Goal: Check status: Check status

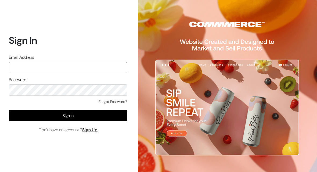
type input "pradhanisheeta@gmail.com"
click at [50, 110] on button "Sign In" at bounding box center [68, 115] width 118 height 11
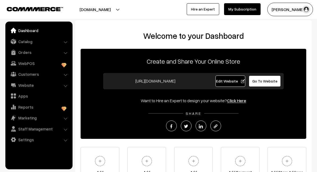
click at [60, 45] on link "Catalog" at bounding box center [39, 42] width 64 height 10
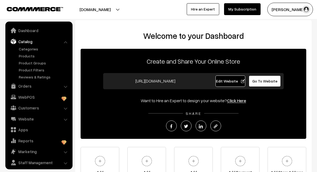
click at [25, 41] on link "Catalog" at bounding box center [39, 42] width 64 height 10
click at [64, 40] on link "Catalog" at bounding box center [39, 42] width 64 height 10
click at [63, 85] on link "Orders" at bounding box center [39, 86] width 64 height 10
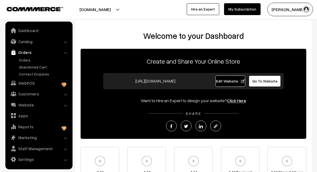
click at [21, 59] on link "Orders" at bounding box center [43, 60] width 53 height 6
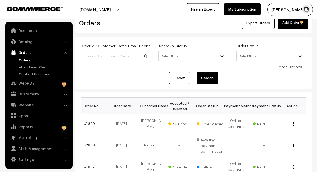
scroll to position [22, 0]
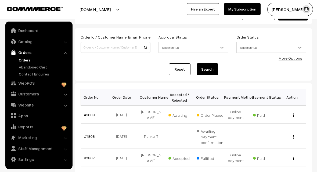
click at [90, 112] on link "#1809" at bounding box center [89, 114] width 11 height 5
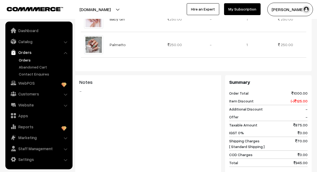
scroll to position [257, 0]
click at [67, 135] on link "Marketing" at bounding box center [39, 137] width 64 height 10
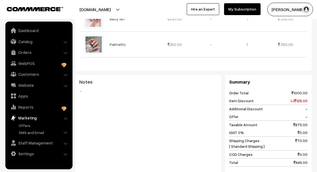
click at [27, 123] on link "Offers" at bounding box center [43, 125] width 53 height 6
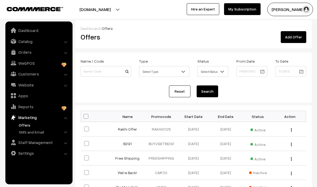
click at [123, 130] on link "Rakhi Offer" at bounding box center [127, 129] width 19 height 5
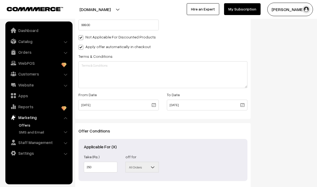
scroll to position [172, 0]
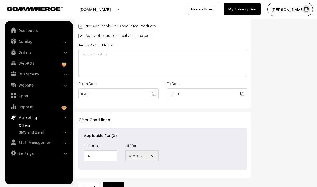
click at [87, 187] on link "Cancel" at bounding box center [89, 188] width 22 height 12
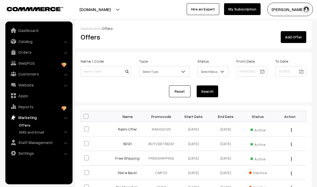
click at [127, 146] on link "B2G1" at bounding box center [127, 143] width 8 height 5
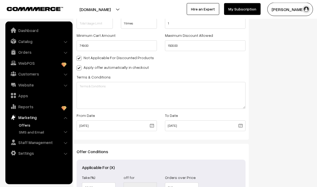
scroll to position [190, 0]
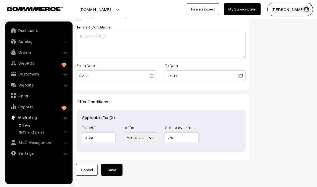
click at [87, 172] on link "Cancel" at bounding box center [87, 170] width 22 height 12
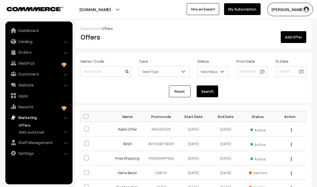
click at [124, 160] on link "Free Shipping" at bounding box center [127, 158] width 24 height 5
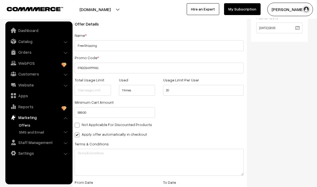
scroll to position [73, 0]
click at [69, 54] on link "Orders" at bounding box center [39, 52] width 64 height 10
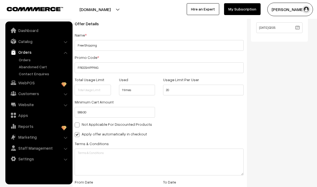
click at [22, 60] on link "Orders" at bounding box center [43, 60] width 53 height 6
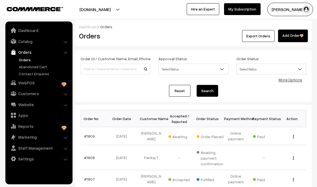
click at [92, 134] on link "#1809" at bounding box center [89, 136] width 11 height 5
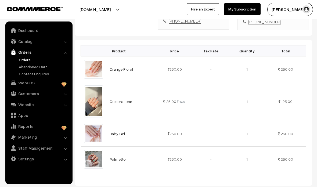
scroll to position [164, 0]
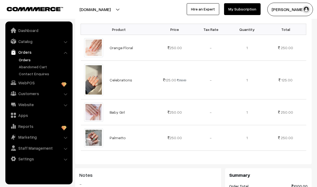
click at [64, 44] on link "Catalog" at bounding box center [39, 42] width 64 height 10
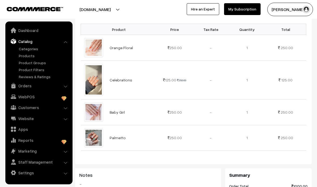
click at [30, 54] on link "Products" at bounding box center [43, 56] width 53 height 6
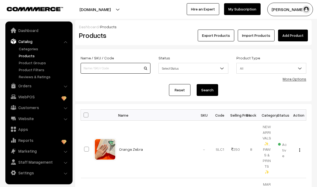
click at [119, 73] on input at bounding box center [116, 68] width 70 height 11
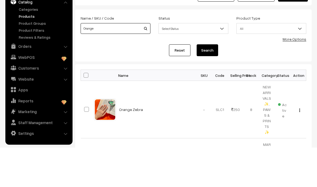
type input "Orange"
click at [200, 84] on button "Search" at bounding box center [208, 90] width 22 height 12
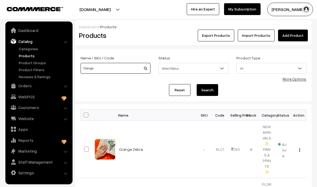
click at [130, 66] on input "Orange" at bounding box center [116, 68] width 70 height 11
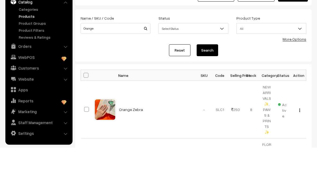
click at [122, 55] on div "Name / SKU / Code Orange" at bounding box center [116, 66] width 78 height 22
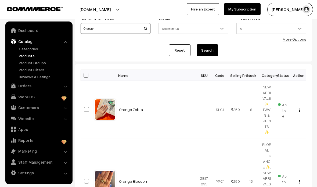
click at [127, 33] on input "Orange" at bounding box center [116, 28] width 70 height 11
type input "O"
type input "Celebration"
click at [210, 50] on button "Search" at bounding box center [208, 51] width 22 height 12
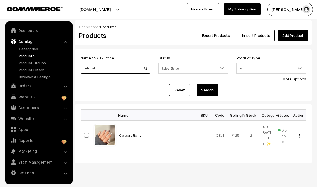
click at [134, 69] on input "Celebration" at bounding box center [116, 68] width 70 height 11
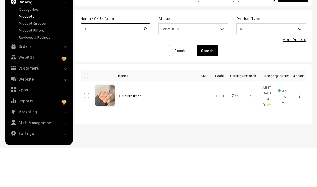
type input "C"
type input "Baby"
click at [211, 84] on button "Search" at bounding box center [208, 90] width 22 height 12
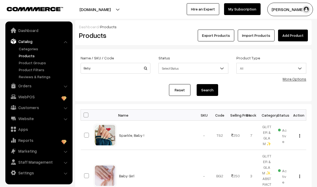
click at [64, 86] on link "Orders" at bounding box center [39, 86] width 64 height 10
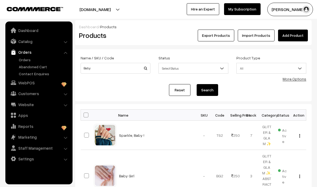
click at [29, 62] on link "Orders" at bounding box center [43, 60] width 53 height 6
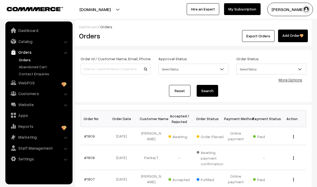
click at [98, 135] on td "#1809" at bounding box center [95, 136] width 28 height 18
click at [90, 138] on link "#1809" at bounding box center [89, 136] width 11 height 5
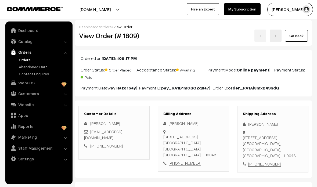
click at [66, 45] on link "Catalog" at bounding box center [39, 42] width 64 height 10
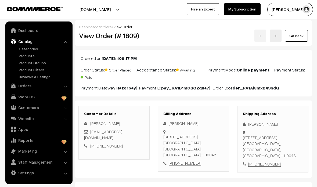
click at [31, 58] on link "Products" at bounding box center [43, 56] width 53 height 6
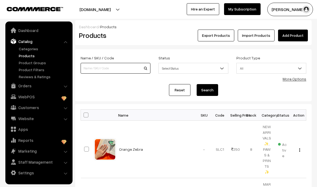
click at [132, 65] on input at bounding box center [116, 68] width 70 height 11
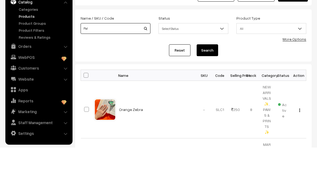
type input "Pal"
click at [204, 84] on button "Search" at bounding box center [208, 90] width 22 height 12
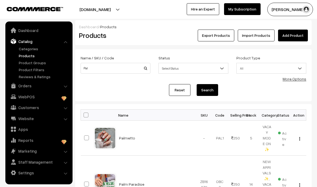
click at [63, 86] on link "Orders" at bounding box center [39, 86] width 64 height 10
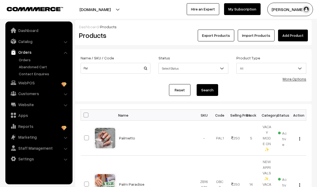
click at [22, 60] on link "Orders" at bounding box center [43, 60] width 53 height 6
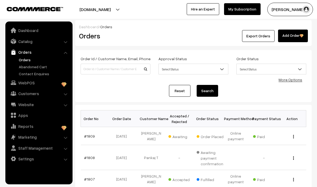
click at [86, 138] on link "#1809" at bounding box center [89, 136] width 11 height 5
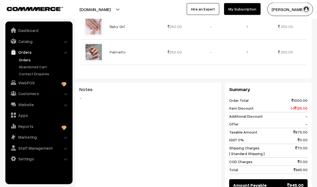
scroll to position [310, 0]
